Goal: Transaction & Acquisition: Purchase product/service

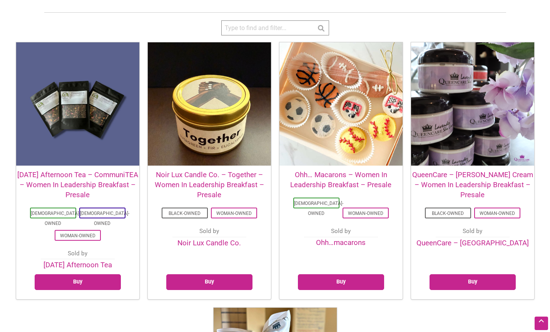
scroll to position [192, 0]
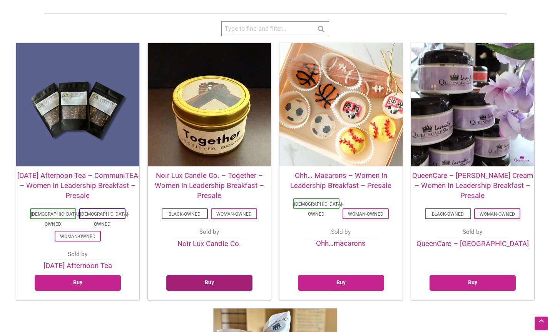
click at [207, 275] on link "Buy" at bounding box center [209, 283] width 86 height 16
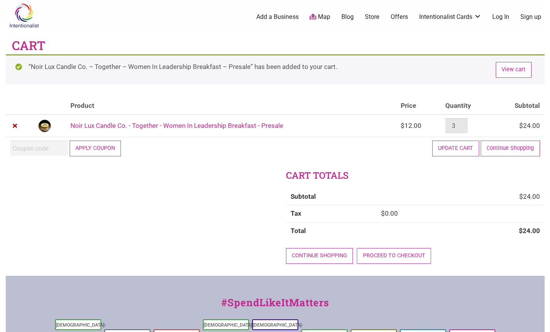
click at [464, 124] on input "3" at bounding box center [456, 125] width 22 height 15
click at [464, 124] on input "4" at bounding box center [456, 125] width 22 height 15
click at [464, 124] on input "5" at bounding box center [456, 125] width 22 height 15
click at [464, 124] on input "6" at bounding box center [456, 125] width 22 height 15
click at [464, 124] on input "7" at bounding box center [456, 125] width 22 height 15
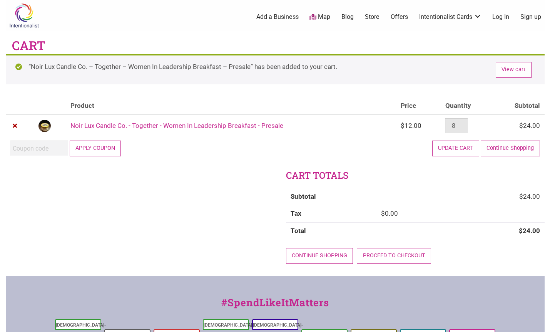
click at [464, 124] on input "8" at bounding box center [456, 125] width 22 height 15
click at [464, 124] on input "9" at bounding box center [456, 125] width 22 height 15
type input "10"
click at [464, 124] on input "10" at bounding box center [456, 125] width 22 height 15
click at [469, 149] on button "Update cart" at bounding box center [455, 148] width 47 height 16
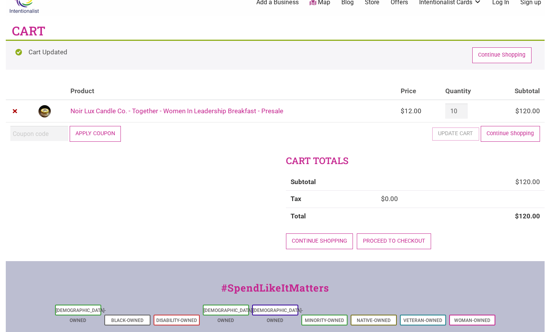
scroll to position [16, 0]
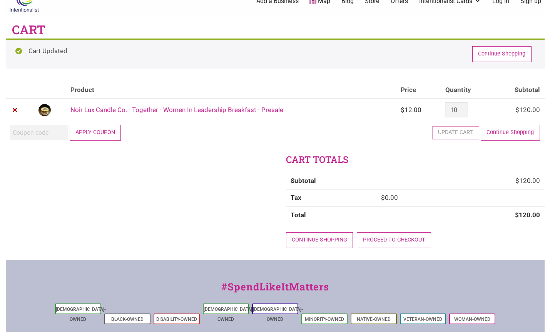
click at [398, 238] on link "Proceed to checkout" at bounding box center [394, 240] width 74 height 16
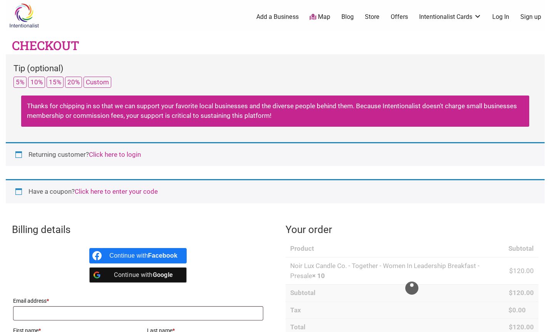
select select "WA"
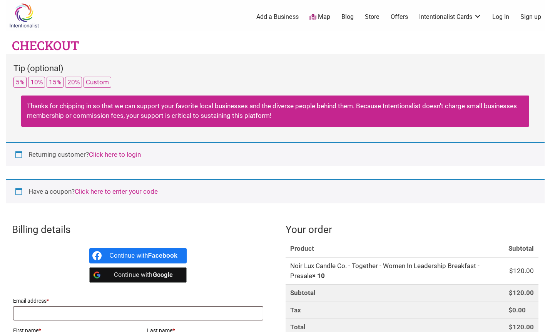
click at [525, 201] on div "Have a coupon? Click here to enter your code" at bounding box center [275, 191] width 539 height 24
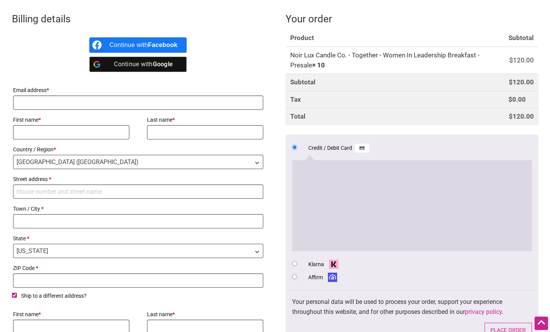
scroll to position [231, 0]
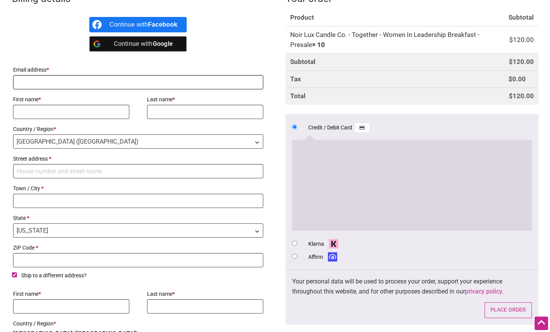
click at [40, 80] on input "Email address *" at bounding box center [138, 82] width 251 height 14
type input "A"
type input "Karen_Thomas@gensler.com"
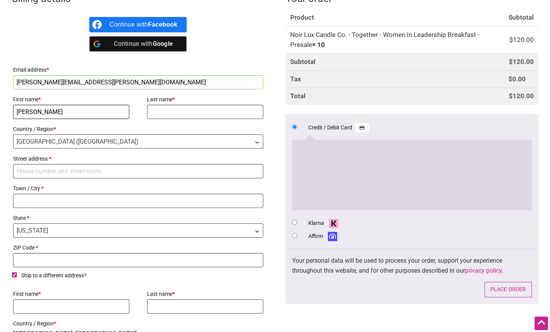
type input "Karen"
type input "Thomas"
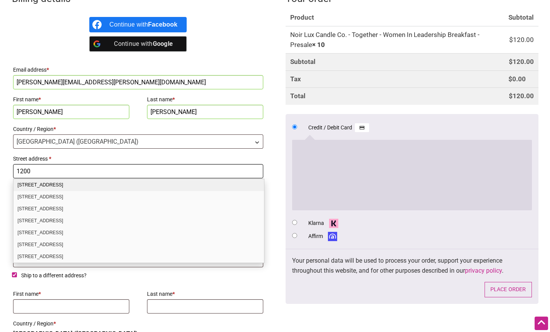
type input "1200 6th Ave., Suite 500"
type input "Seattle"
type input "98101"
type input "Karen"
type input "Thomas"
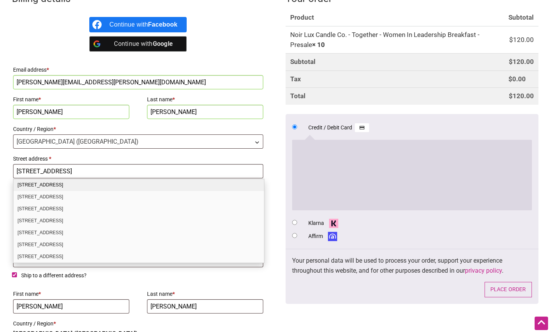
type input "1200 6th Ave., Suite 500"
type input "Seattle"
type input "98101"
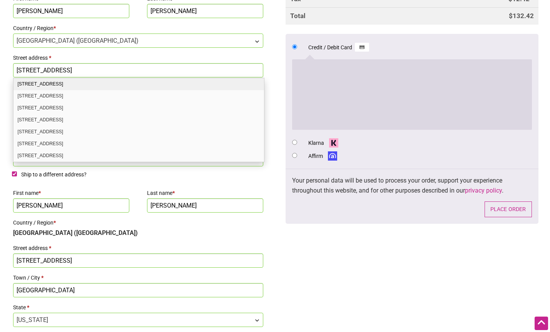
scroll to position [331, 0]
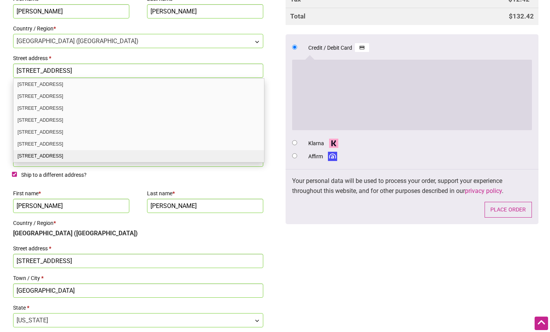
click at [276, 195] on div "Billing details Continue with Facebook Continue with Google Email address * Kar…" at bounding box center [275, 125] width 539 height 481
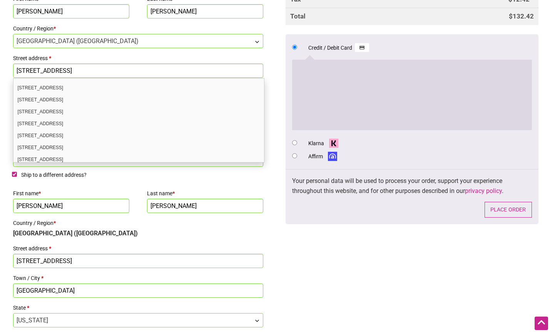
scroll to position [0, 0]
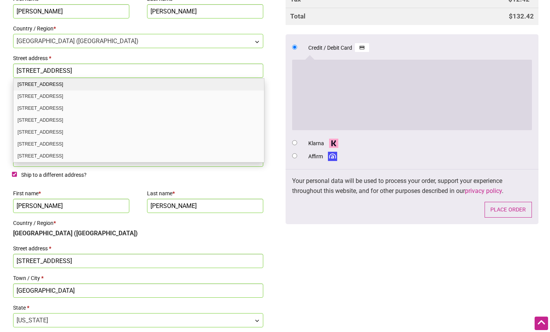
drag, startPoint x: 34, startPoint y: 69, endPoint x: 65, endPoint y: 62, distance: 31.6
click at [33, 69] on input "1200 6th Ave., Suite 500" at bounding box center [138, 71] width 251 height 14
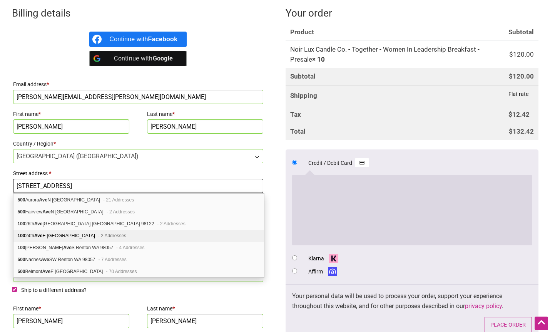
scroll to position [216, 0]
click at [49, 180] on input "1200 Sixth Ave., Suite 500" at bounding box center [138, 186] width 251 height 14
drag, startPoint x: 62, startPoint y: 182, endPoint x: 171, endPoint y: 183, distance: 109.3
click at [169, 184] on input "1200 Sixth Ave., Suite 500" at bounding box center [138, 186] width 251 height 14
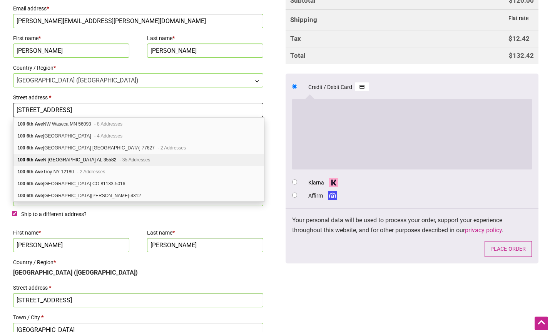
scroll to position [293, 0]
drag, startPoint x: 21, startPoint y: 105, endPoint x: 52, endPoint y: 110, distance: 31.5
click at [21, 106] on input "1200 6th Ave., Suite 500" at bounding box center [138, 109] width 251 height 14
drag, startPoint x: 101, startPoint y: 107, endPoint x: 18, endPoint y: 104, distance: 83.6
click at [18, 104] on input "1200 6th Ave., Suite 500" at bounding box center [138, 109] width 251 height 14
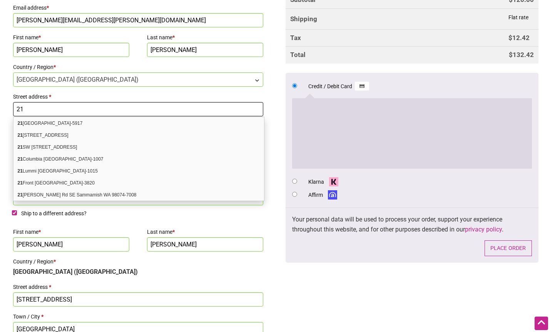
scroll to position [0, 0]
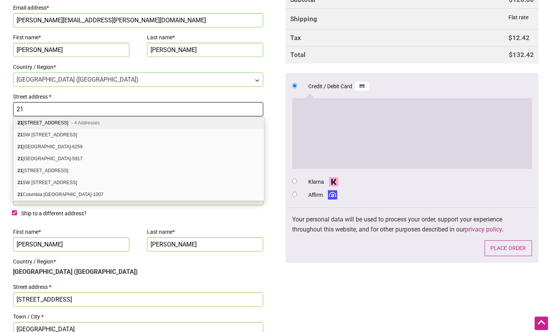
type input "2"
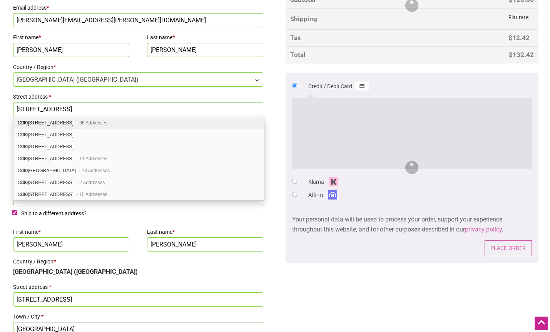
click at [74, 122] on div "1200 6th Ave Seattle WA 98101 - 36 Addresses" at bounding box center [138, 123] width 251 height 12
type input "1200 6th Avenue"
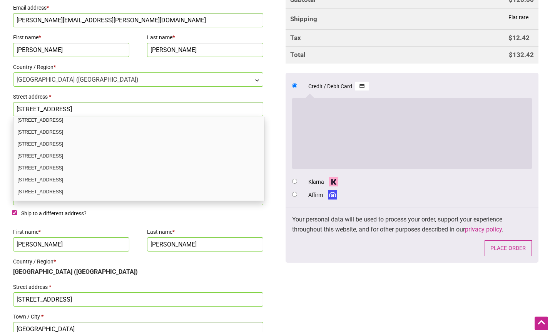
scroll to position [231, 0]
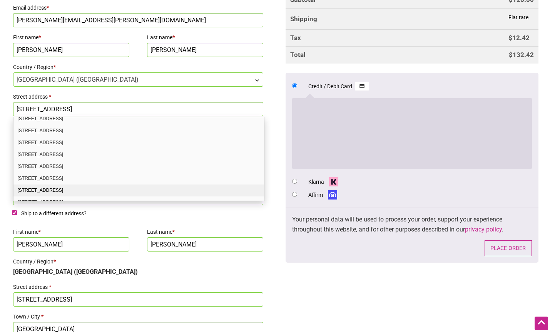
click at [35, 188] on div "1200 6th Ave Ste 500 Seattle WA 98101-1128" at bounding box center [138, 190] width 251 height 12
select select "US"
type input "1200 6th Ave Ste 500"
type input "98101-1128"
select select "WA"
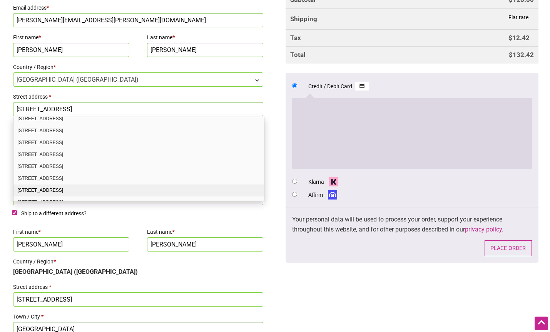
select select "WA"
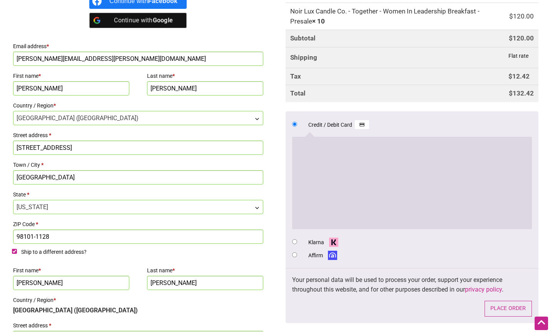
scroll to position [0, 0]
drag, startPoint x: 82, startPoint y: 146, endPoint x: 6, endPoint y: 146, distance: 75.8
click at [6, 146] on div "Billing details Continue with Facebook Continue with Google Email address * Kar…" at bounding box center [275, 202] width 539 height 481
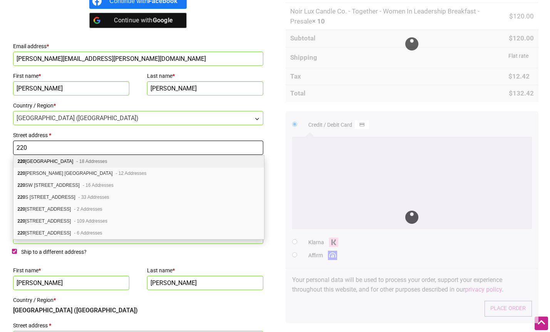
type input "220 Montgomery Street, Suite 200"
select select "CA"
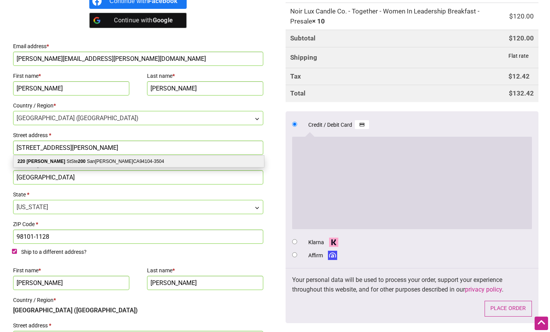
drag, startPoint x: 55, startPoint y: 177, endPoint x: 5, endPoint y: 176, distance: 49.7
type input "San Francisco"
drag, startPoint x: 58, startPoint y: 235, endPoint x: 5, endPoint y: 234, distance: 52.7
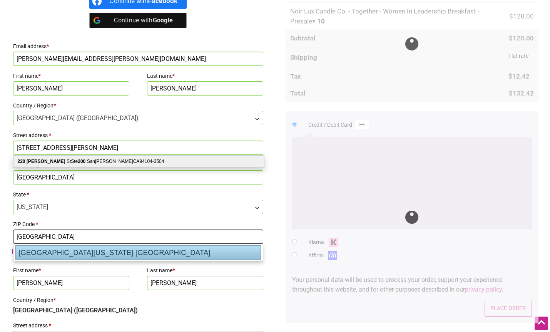
click at [69, 255] on div "San Francisco, 94104 California US" at bounding box center [138, 252] width 246 height 15
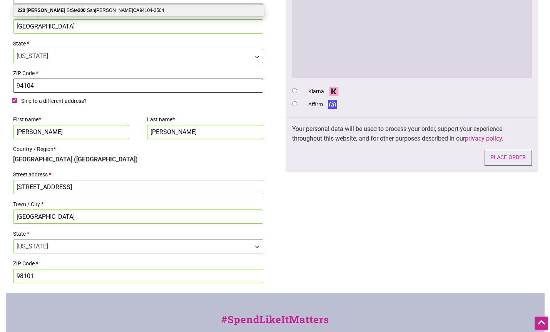
scroll to position [408, 0]
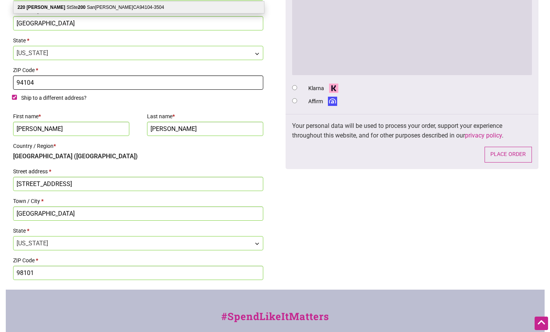
type input "94104"
click at [110, 183] on input "1200 6th Ave., Suite 500" at bounding box center [138, 184] width 251 height 14
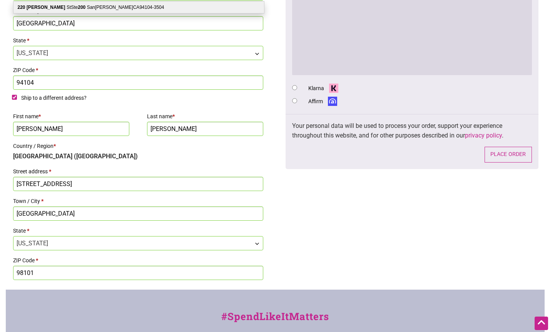
click at [293, 200] on div "Billing details Continue with Facebook Continue with Google Email address * Kar…" at bounding box center [275, 48] width 539 height 481
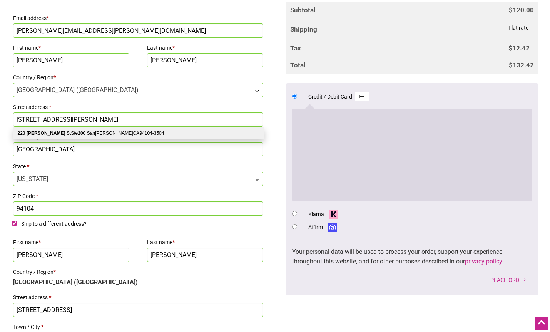
scroll to position [293, 0]
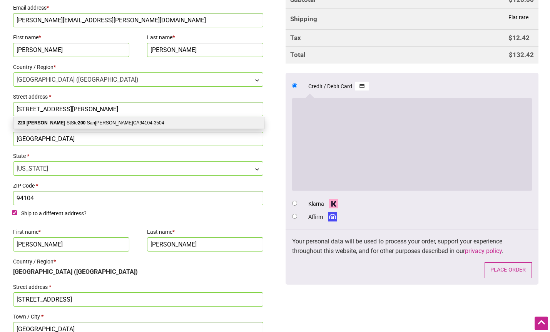
click at [505, 267] on button "Place order" at bounding box center [508, 270] width 47 height 16
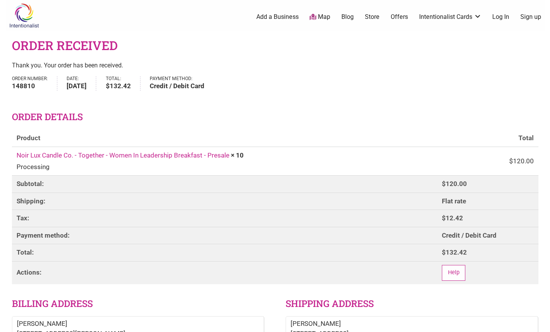
click at [173, 42] on header "Order received" at bounding box center [275, 42] width 539 height 23
